Goal: Information Seeking & Learning: Find specific fact

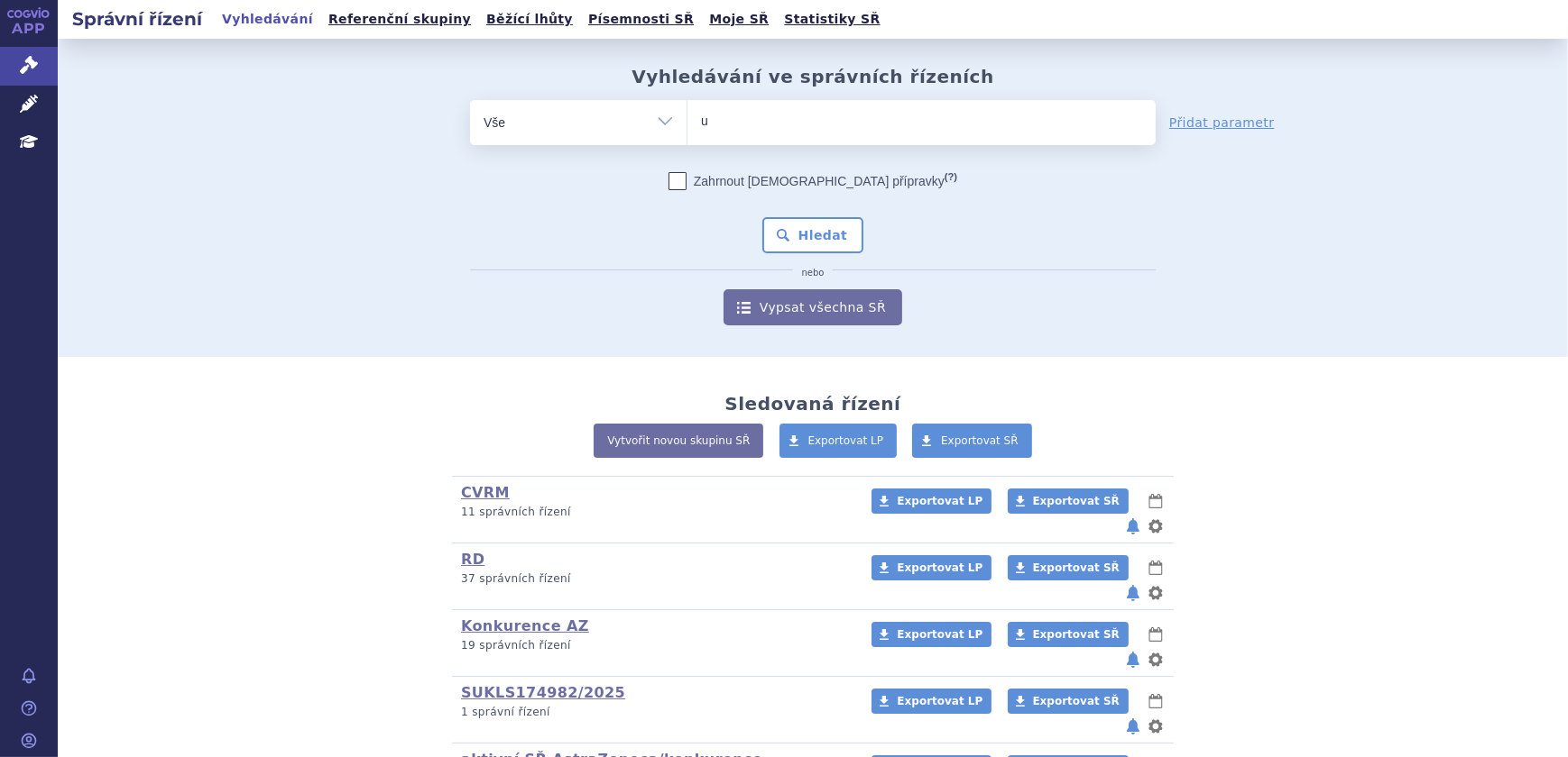
type input "ul"
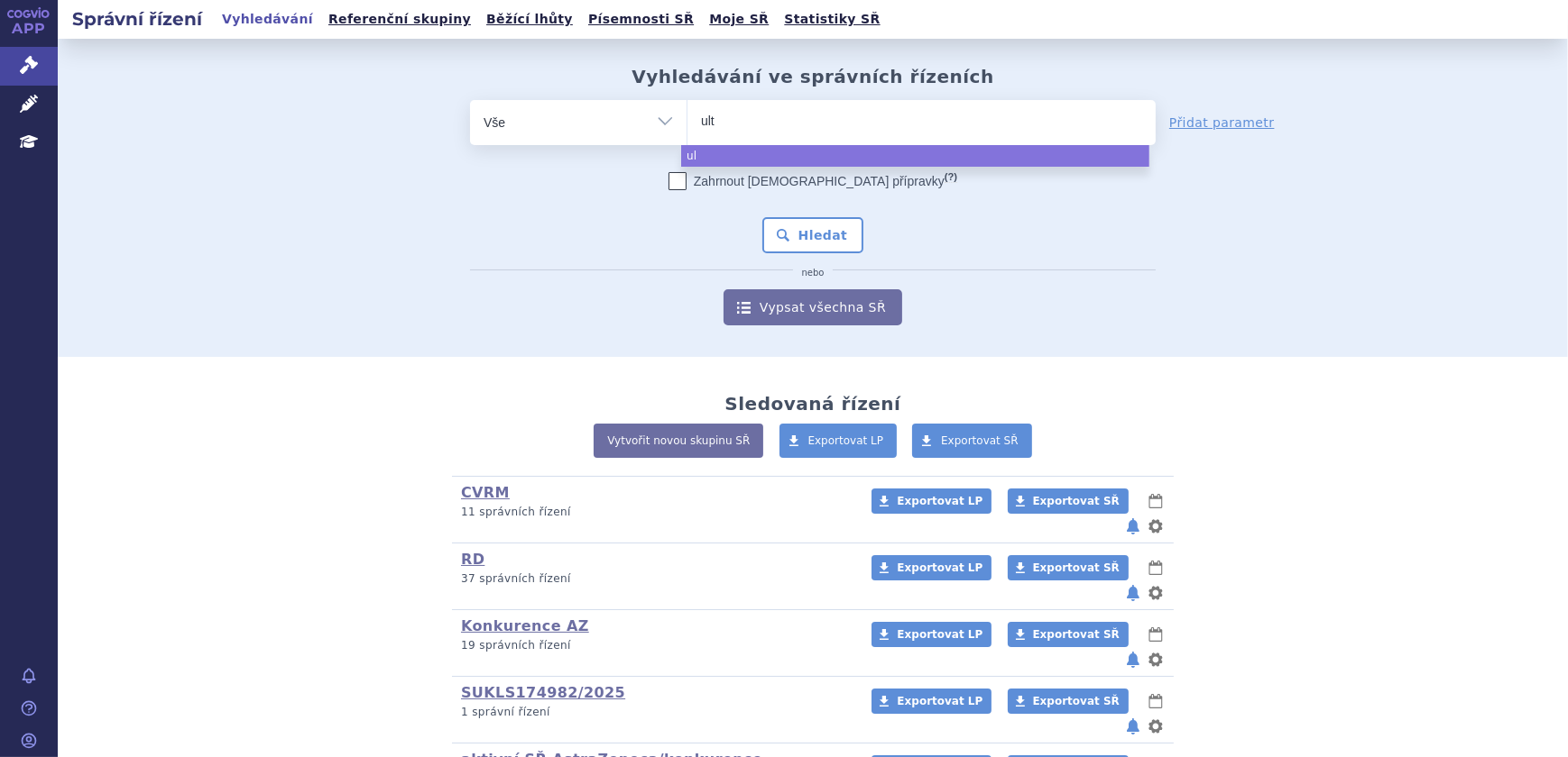
type input "ulto"
type input "ultom"
type input "ultomi"
type input "ultomir"
type input "[MEDICAL_DATA]"
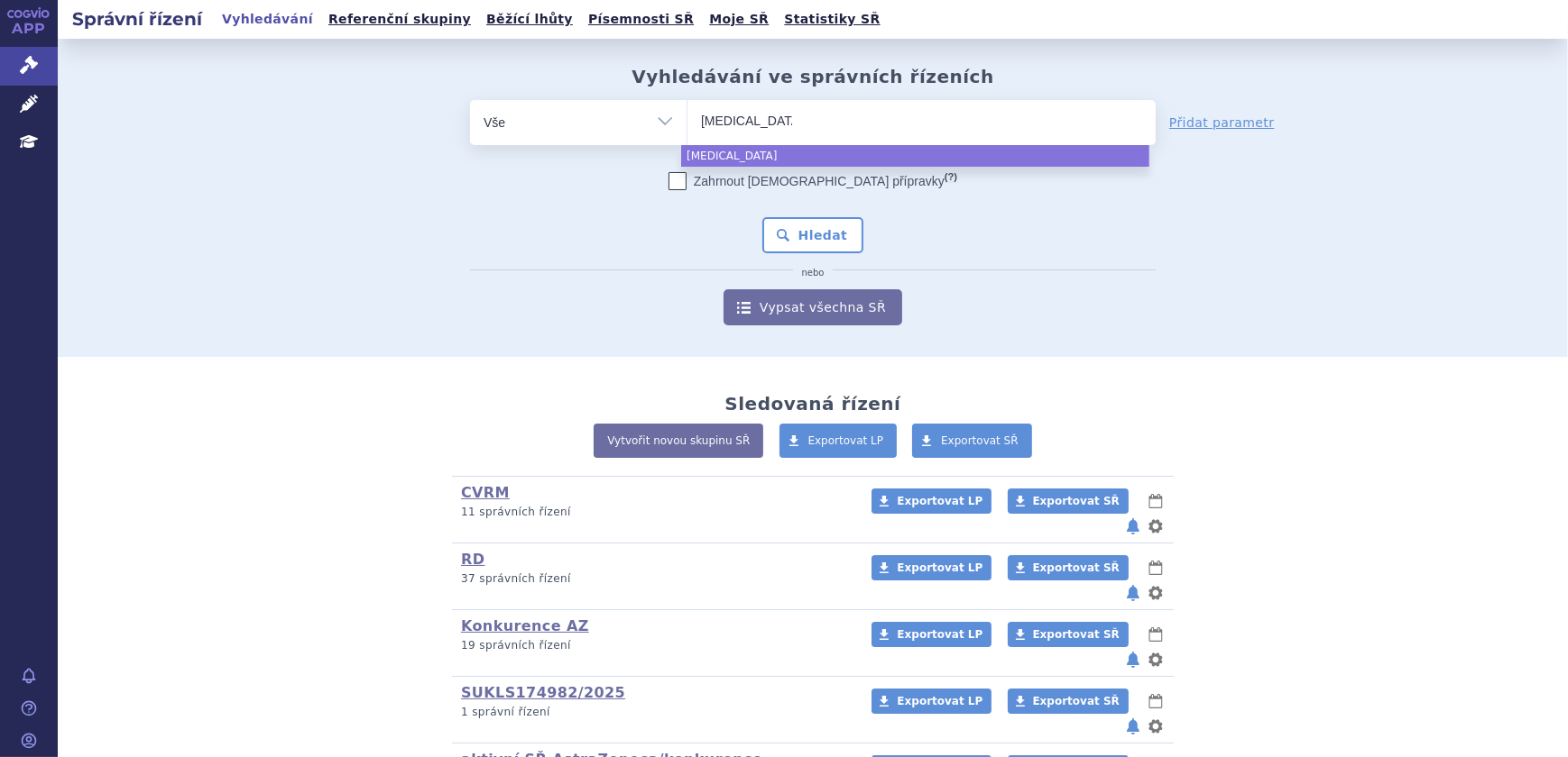
select select "[MEDICAL_DATA]"
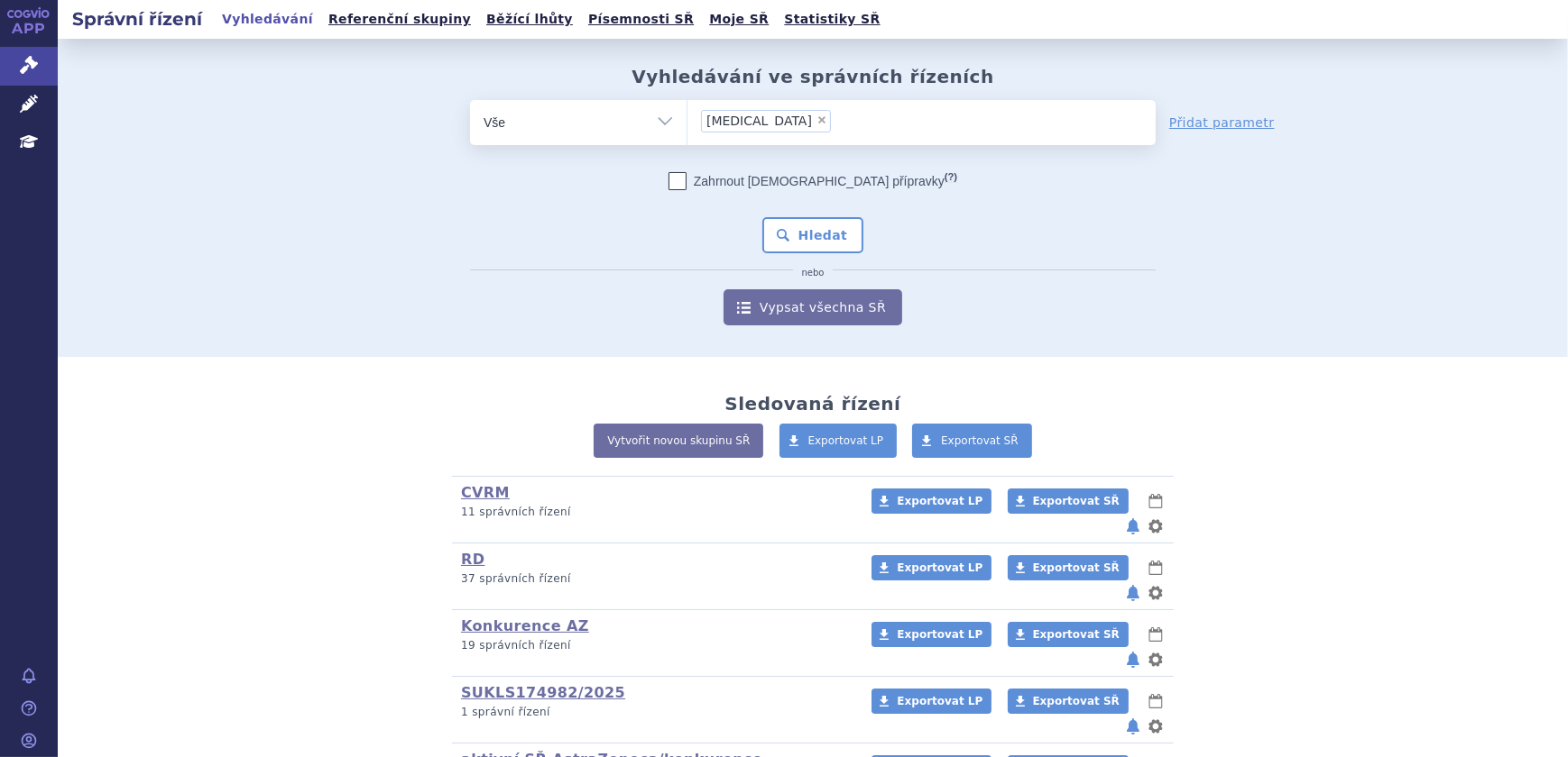
click at [843, 214] on div "Zahrnout [DEMOGRAPHIC_DATA] přípravky (?) Hledat nebo Vypsat všechna SŘ" at bounding box center [813, 248] width 686 height 154
click at [839, 234] on button "Hledat" at bounding box center [813, 235] width 102 height 36
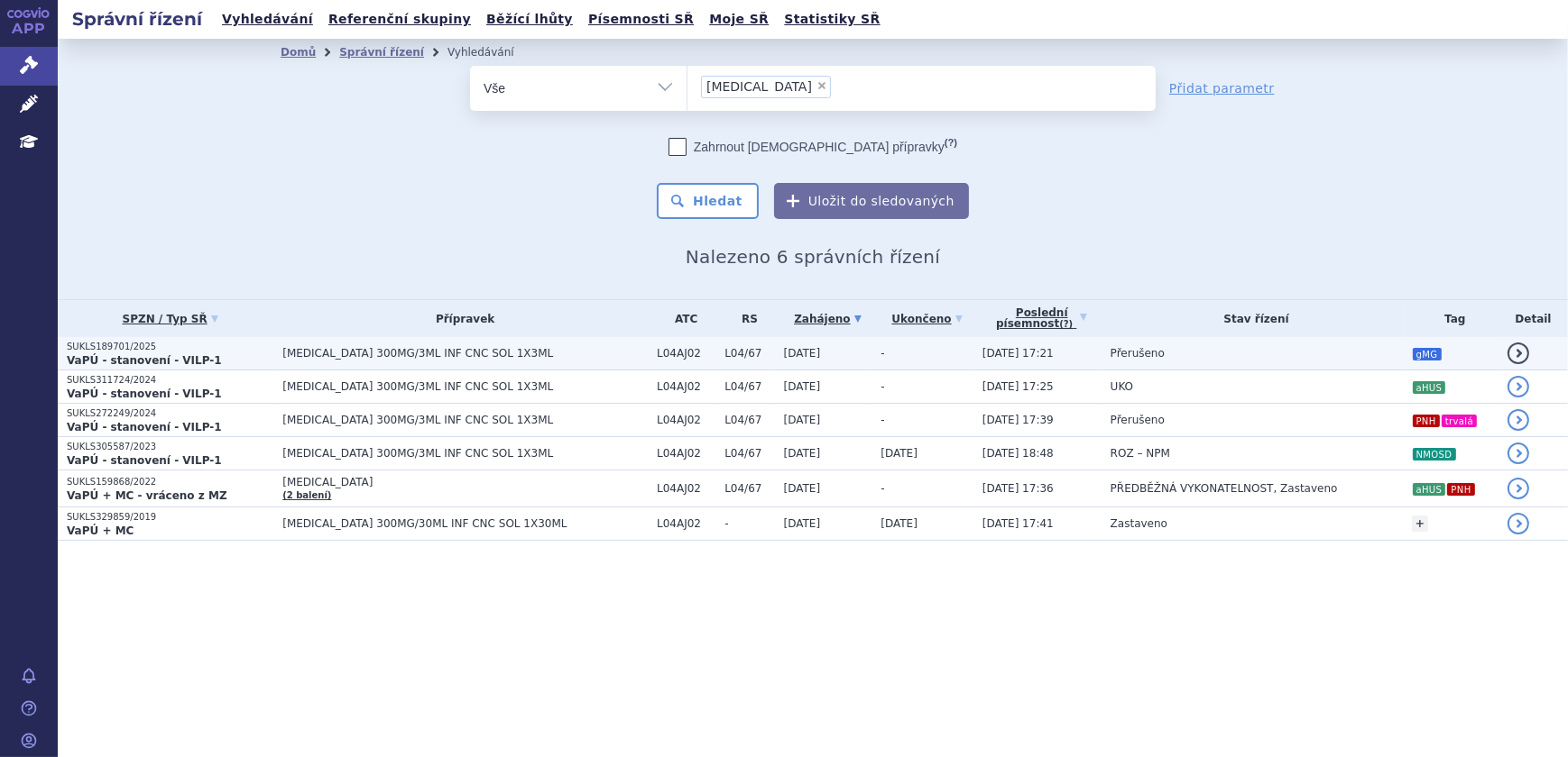
click at [1177, 351] on td "Přerušeno" at bounding box center [1252, 354] width 301 height 34
